Goal: Information Seeking & Learning: Learn about a topic

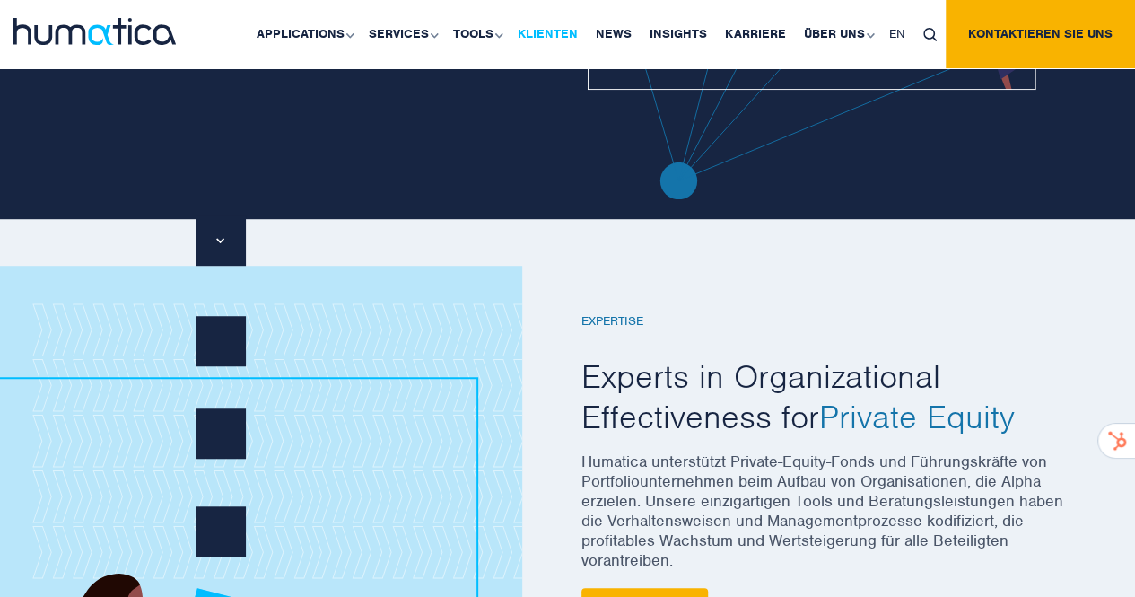
scroll to position [359, 0]
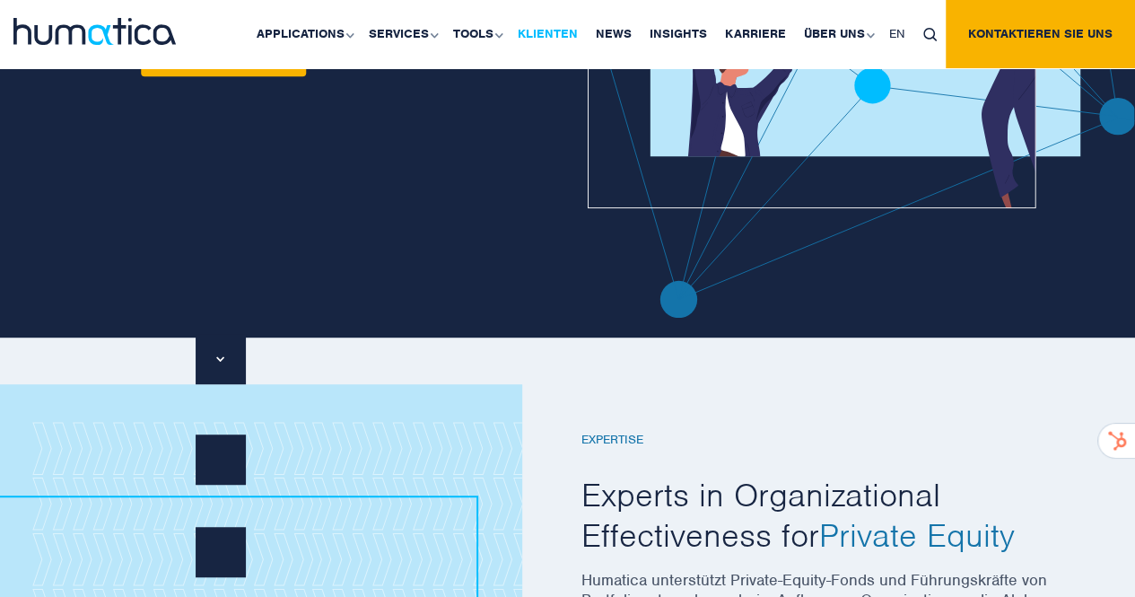
click at [572, 38] on link "Klienten" at bounding box center [548, 34] width 78 height 68
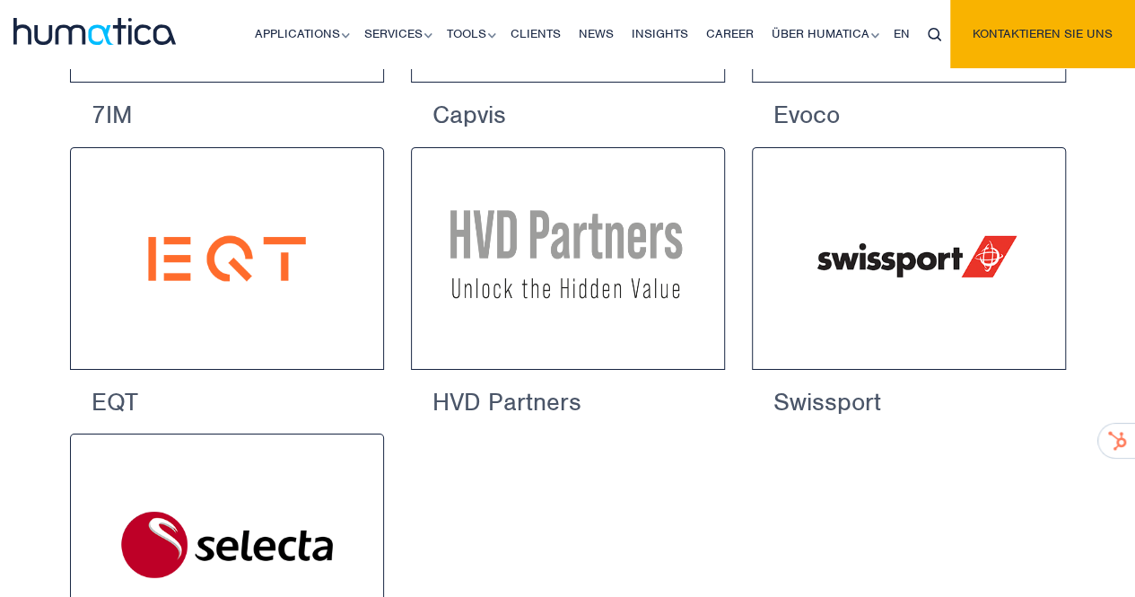
scroll to position [2990, 0]
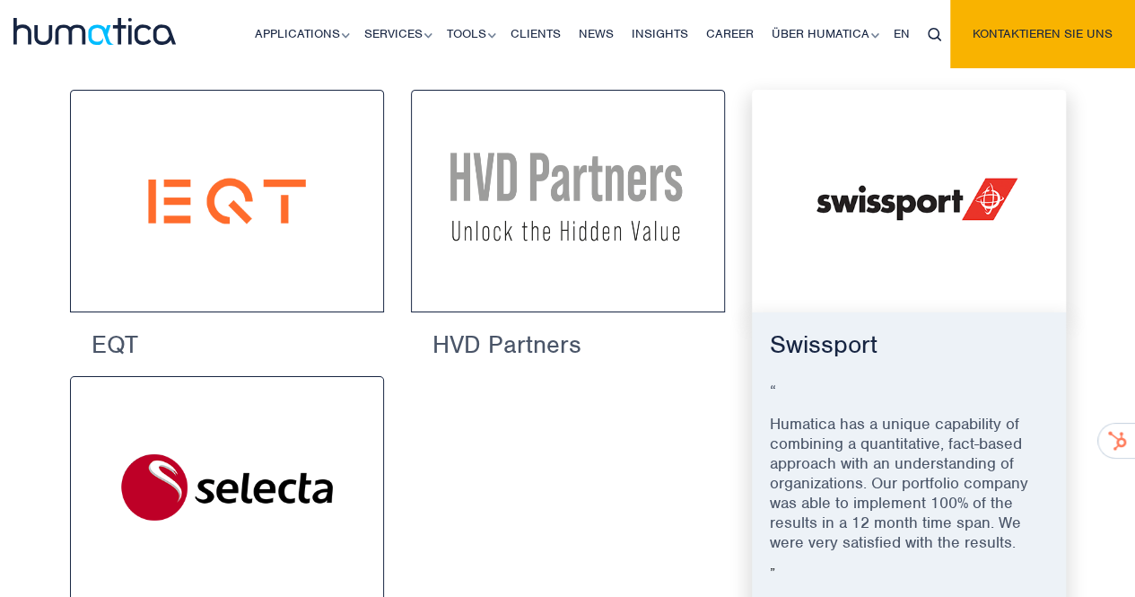
click at [930, 241] on img at bounding box center [909, 201] width 248 height 156
click at [852, 360] on font "Swissport" at bounding box center [824, 344] width 108 height 31
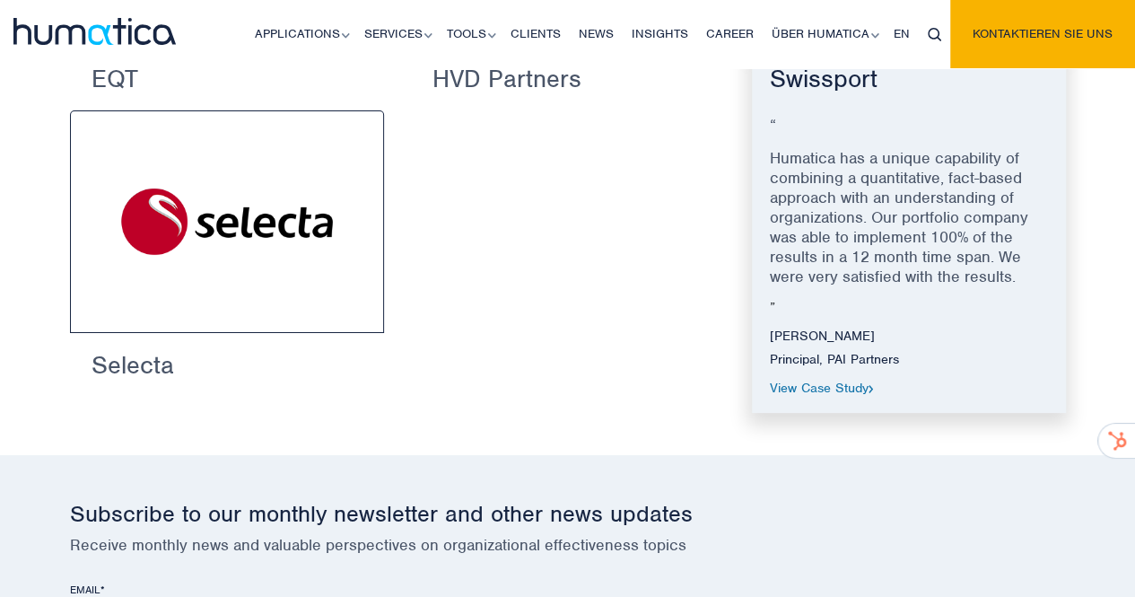
scroll to position [3259, 0]
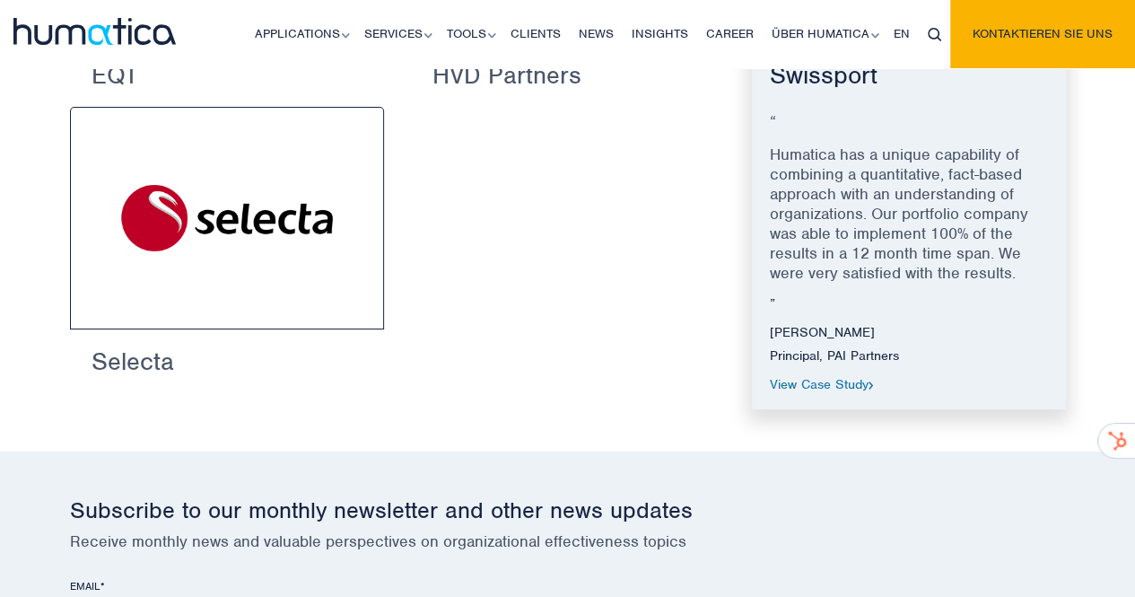
click at [849, 392] on font "View Case Study" at bounding box center [819, 384] width 99 height 16
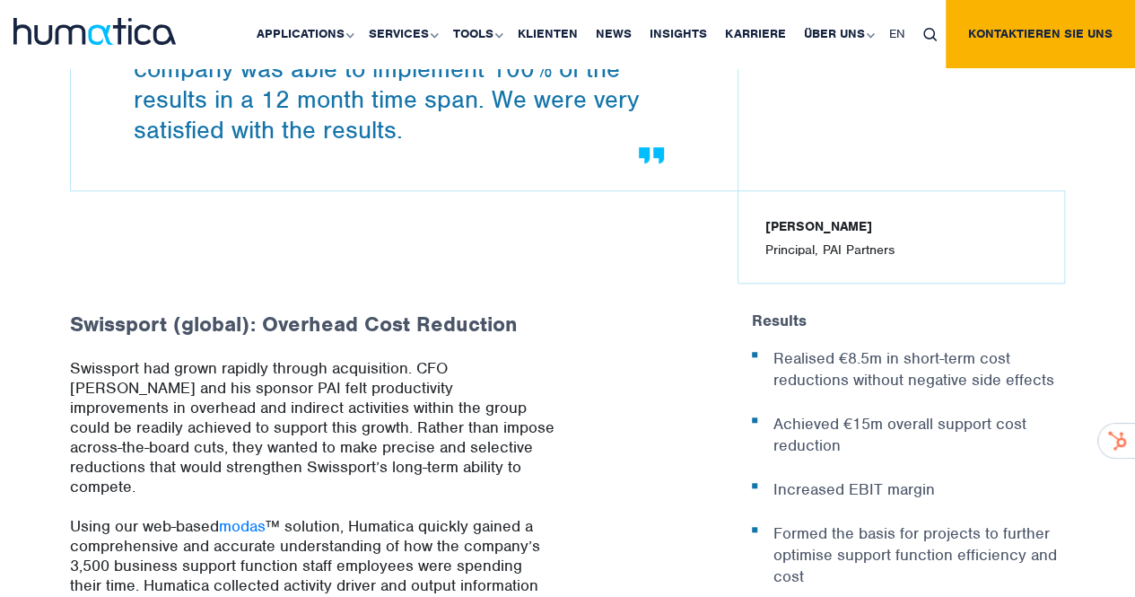
scroll to position [538, 0]
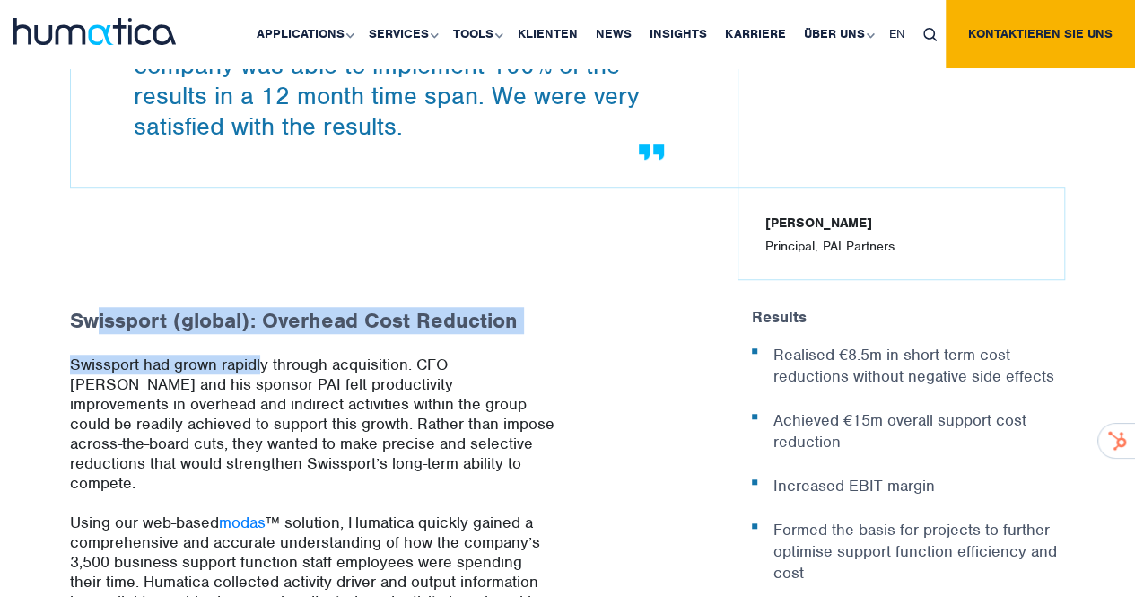
drag, startPoint x: 99, startPoint y: 340, endPoint x: 272, endPoint y: 363, distance: 174.8
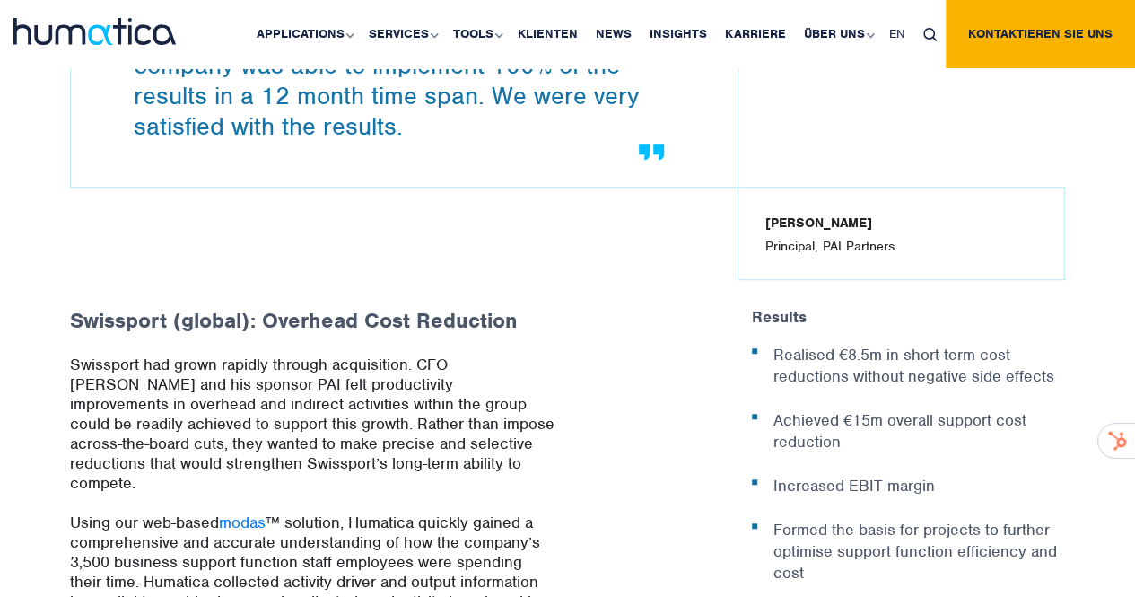
click at [242, 422] on p "Swissport had grown rapidly through acquisition. CFO [PERSON_NAME] and his spon…" at bounding box center [312, 433] width 485 height 158
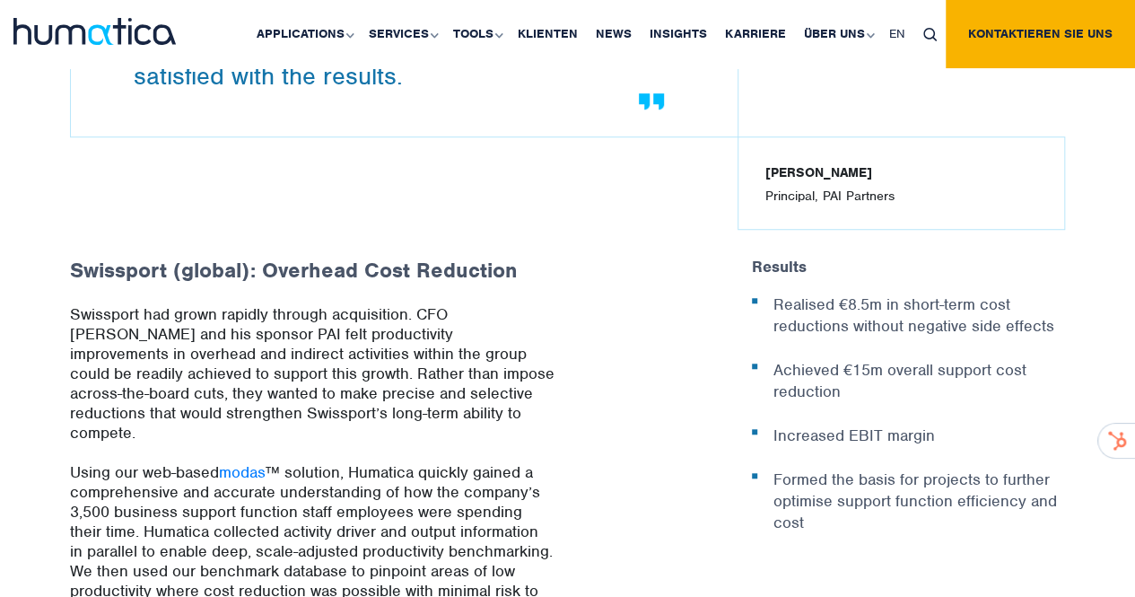
scroll to position [628, 0]
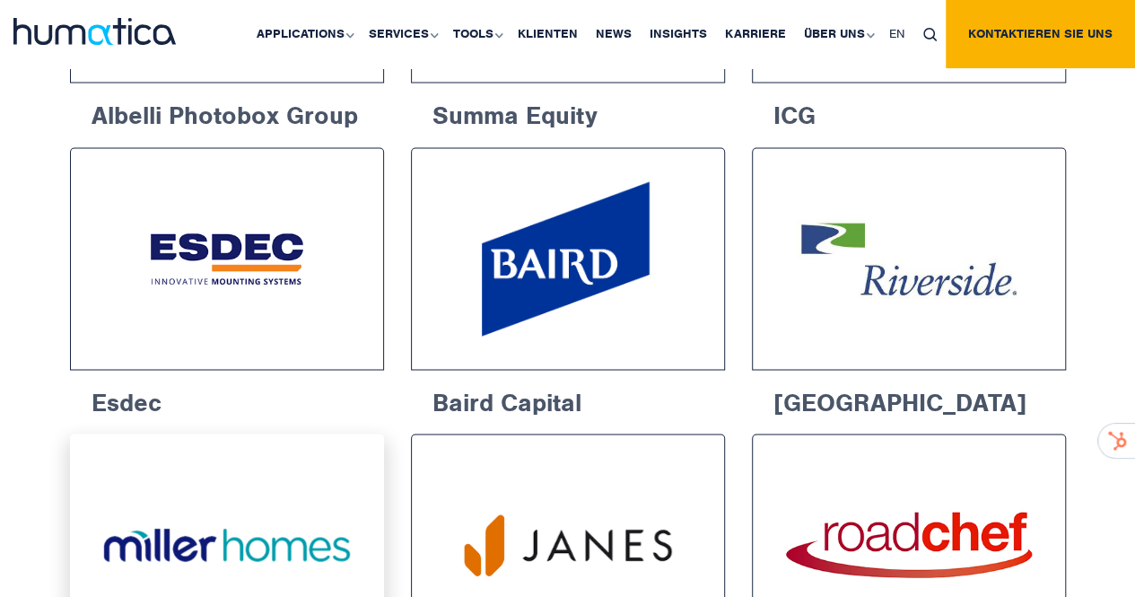
scroll to position [1554, 0]
